Goal: Task Accomplishment & Management: Manage account settings

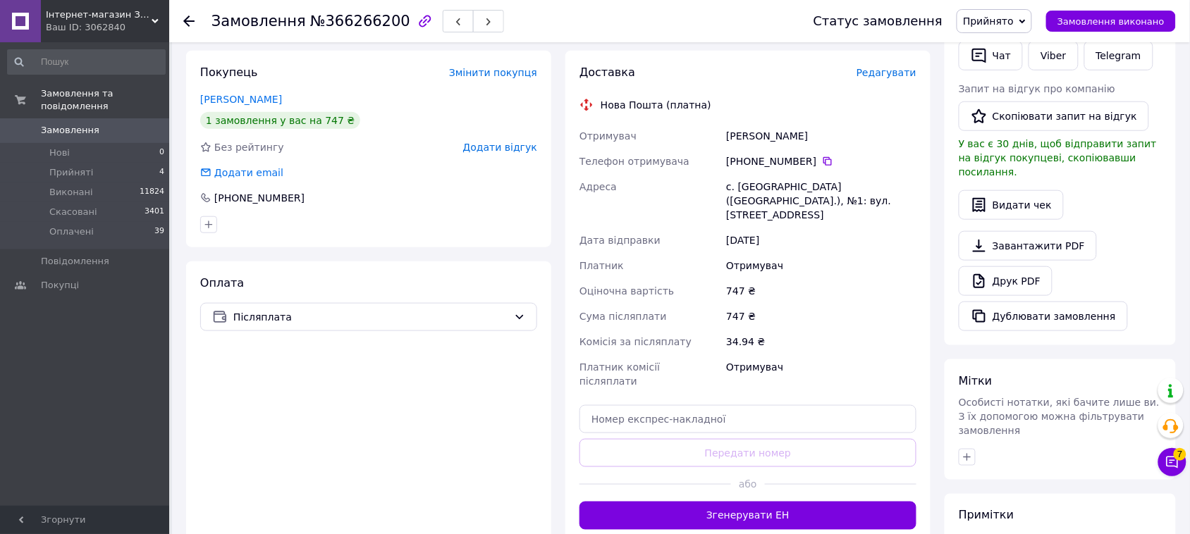
scroll to position [431, 0]
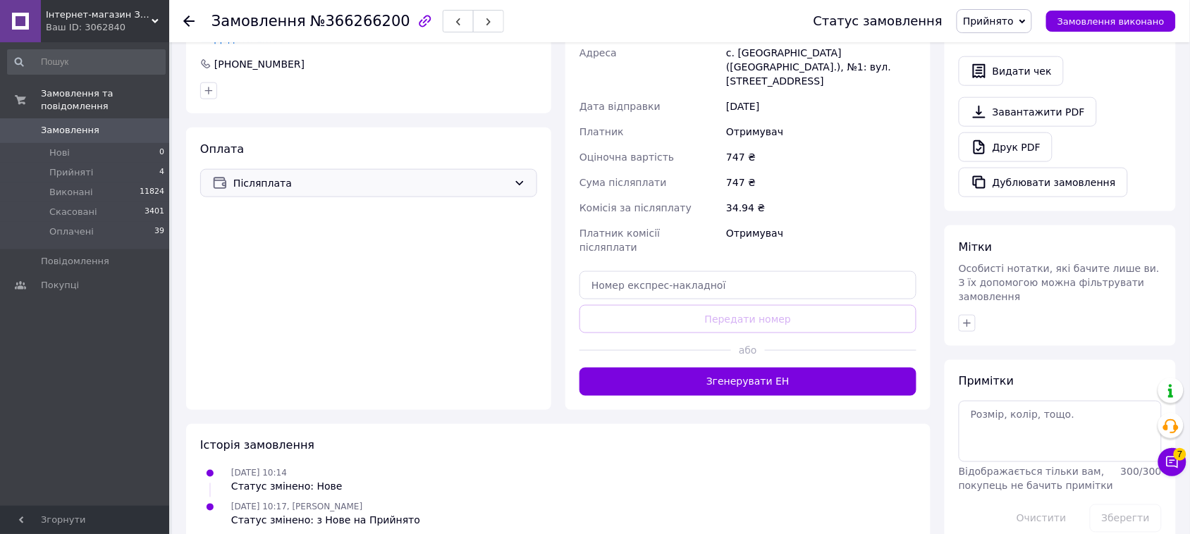
click at [349, 177] on div "Післяплата" at bounding box center [368, 183] width 337 height 28
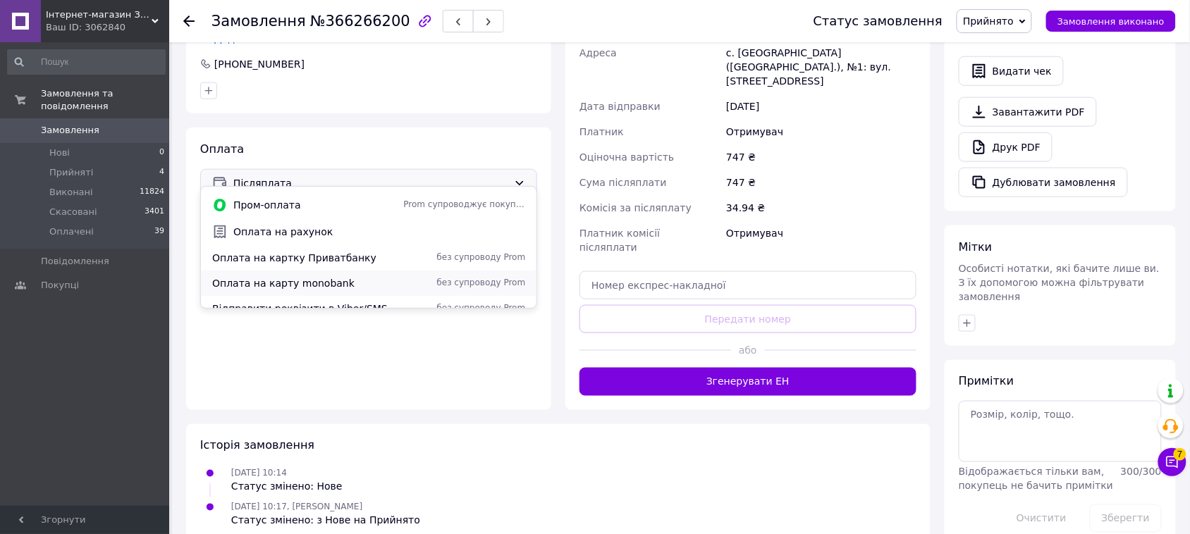
scroll to position [34, 0]
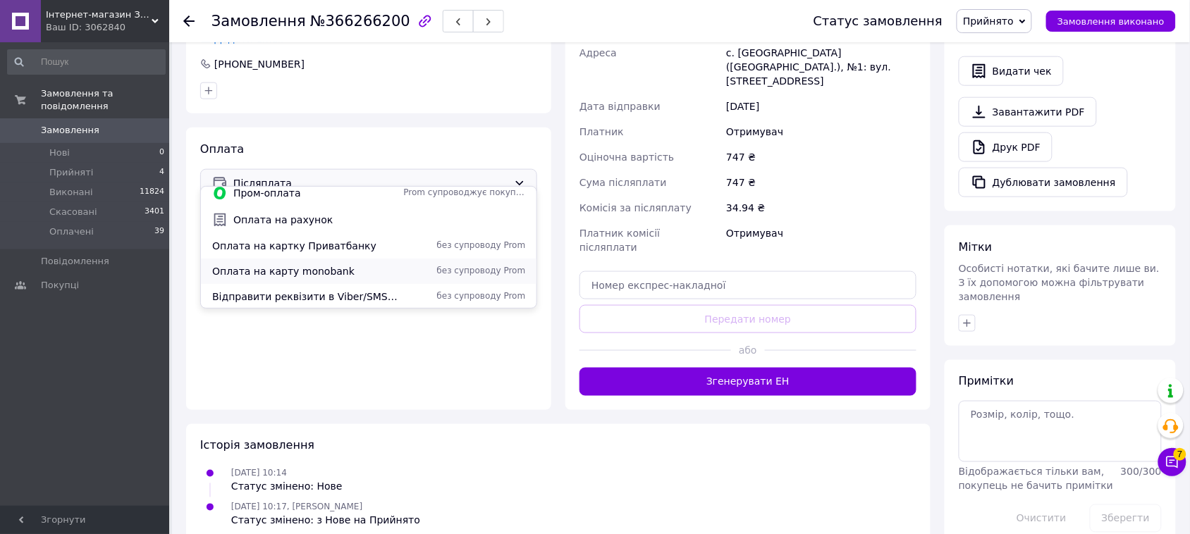
click at [295, 268] on span "Оплата на карту monobank" at bounding box center [304, 271] width 185 height 14
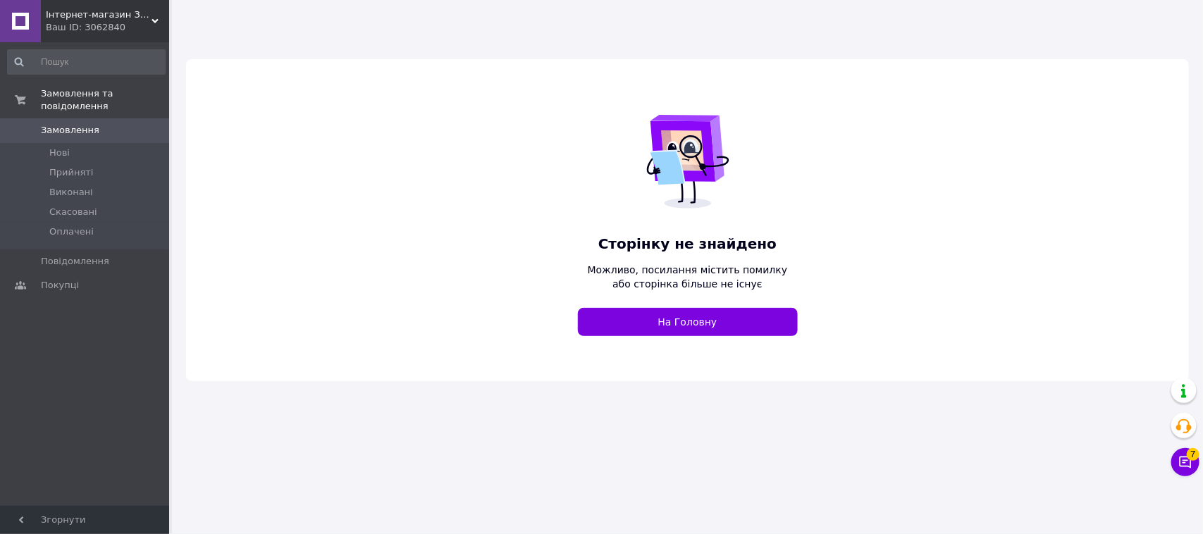
click at [132, 29] on div "Ваш ID: 3062840" at bounding box center [107, 27] width 123 height 13
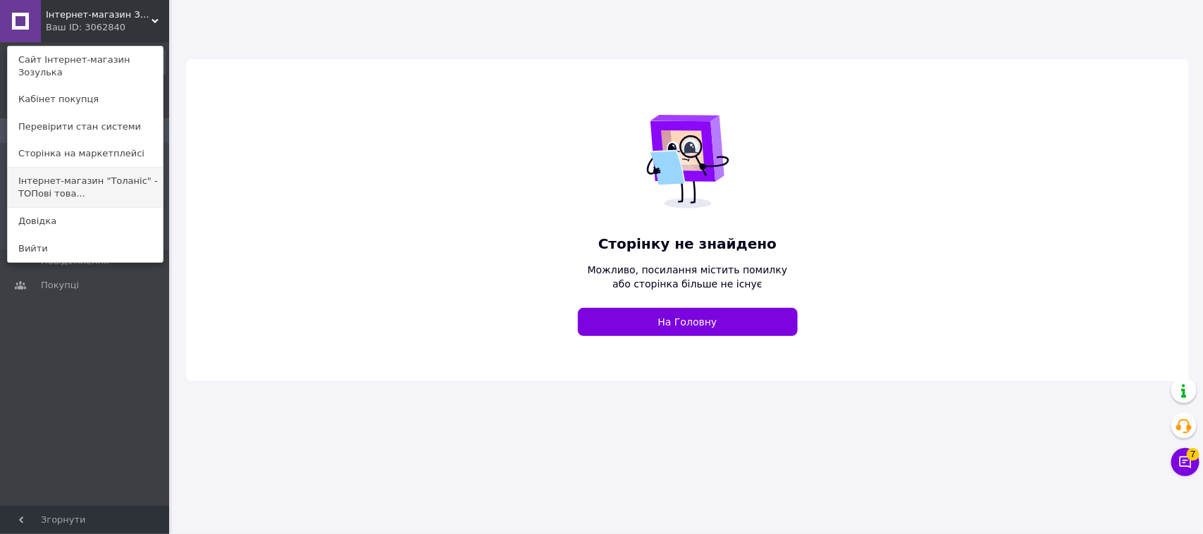
click at [107, 168] on link "Інтернет-магазин "Толаніс" - ТОПові това..." at bounding box center [85, 187] width 155 height 39
